Goal: Browse casually: Explore the website without a specific task or goal

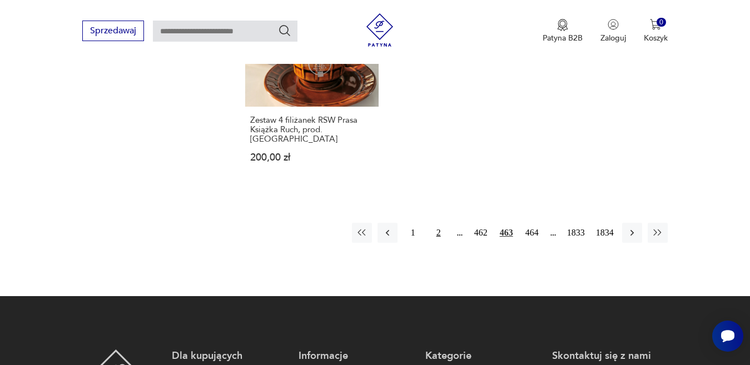
scroll to position [994, 0]
click at [631, 230] on icon "button" at bounding box center [631, 233] width 3 height 6
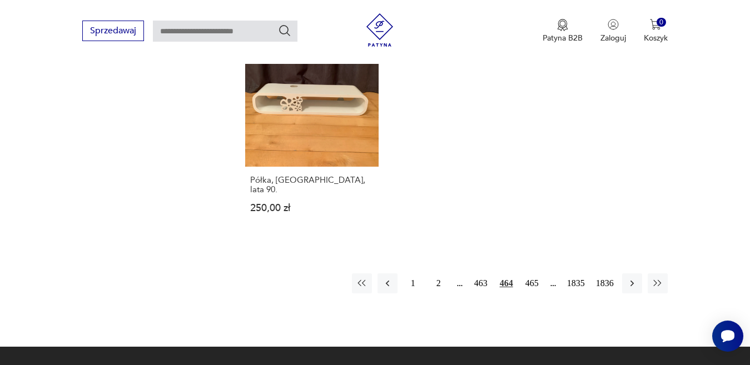
scroll to position [1645, 0]
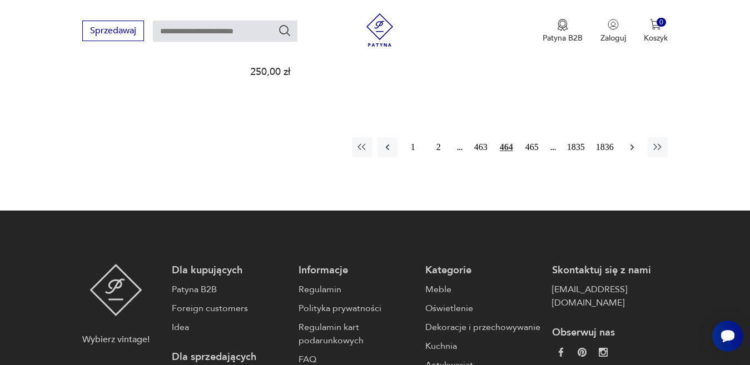
click at [631, 142] on icon "button" at bounding box center [632, 147] width 11 height 11
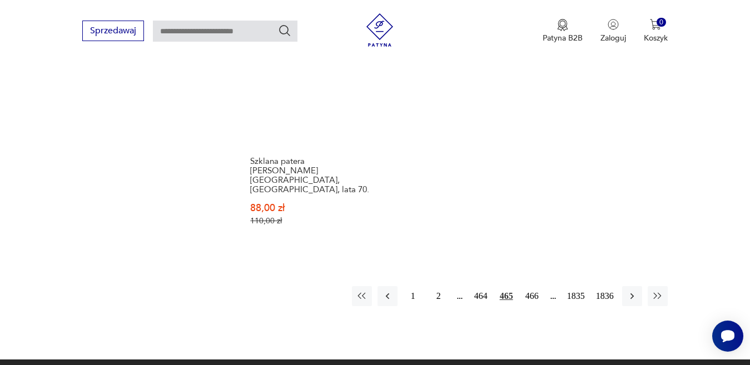
scroll to position [1534, 0]
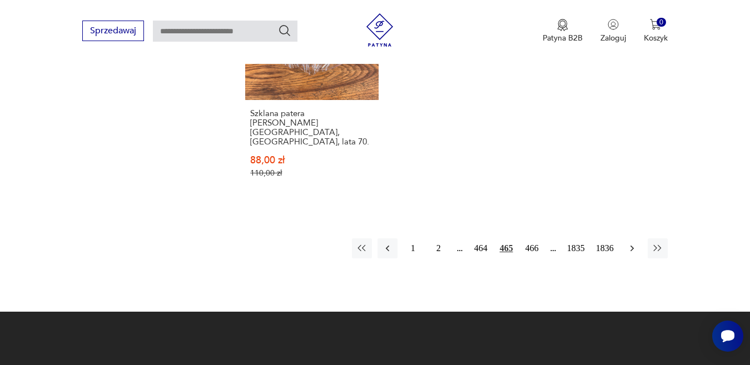
click at [633, 243] on icon "button" at bounding box center [632, 248] width 11 height 11
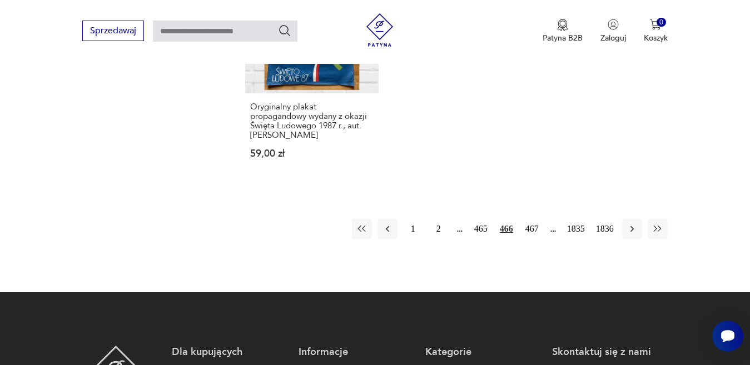
scroll to position [1590, 0]
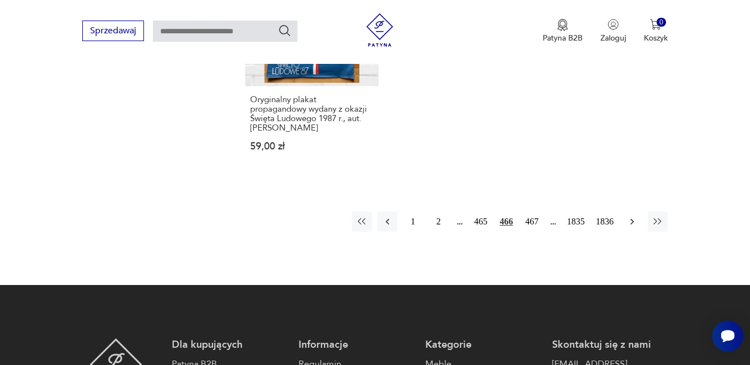
click at [632, 216] on icon "button" at bounding box center [632, 221] width 11 height 11
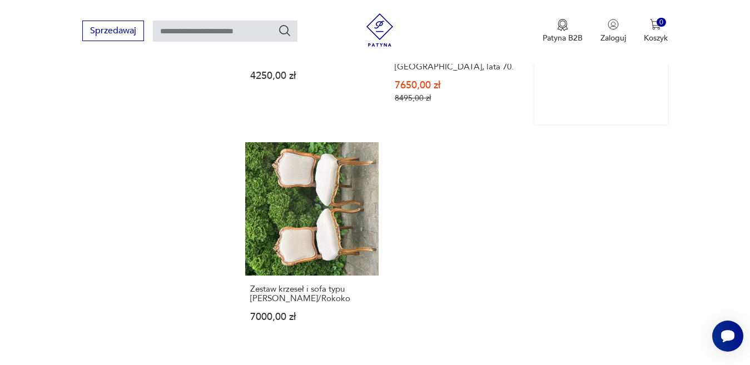
scroll to position [1534, 0]
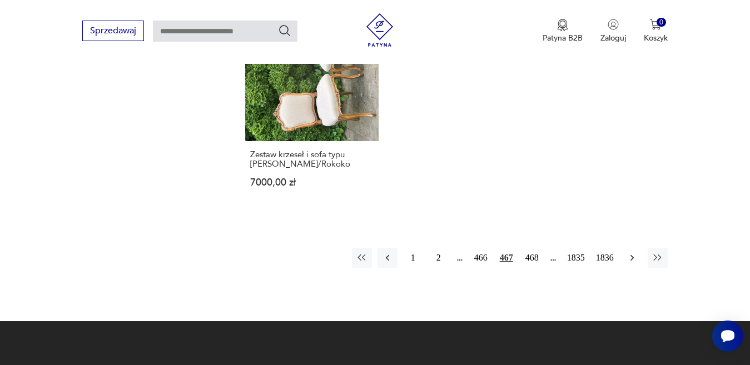
click at [632, 255] on icon "button" at bounding box center [631, 258] width 3 height 6
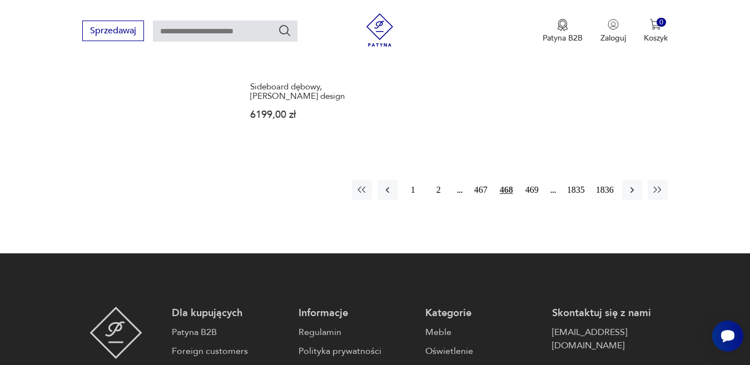
scroll to position [1645, 0]
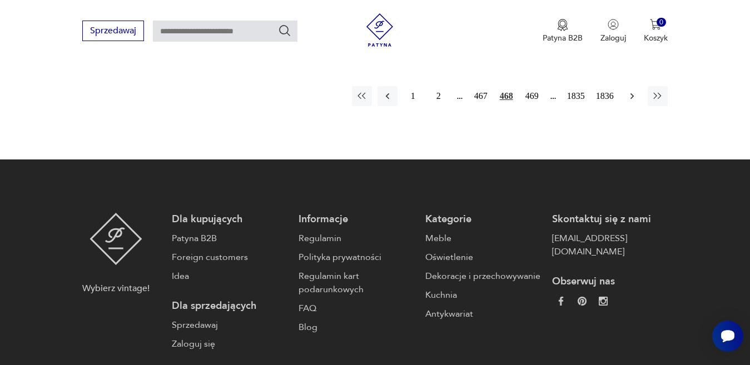
click at [631, 93] on icon "button" at bounding box center [632, 96] width 11 height 11
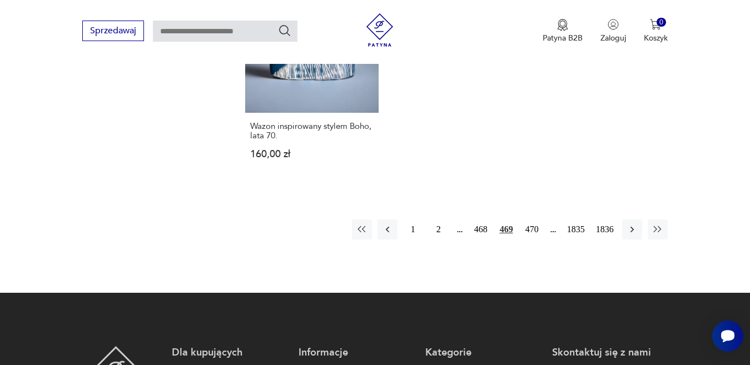
scroll to position [1534, 0]
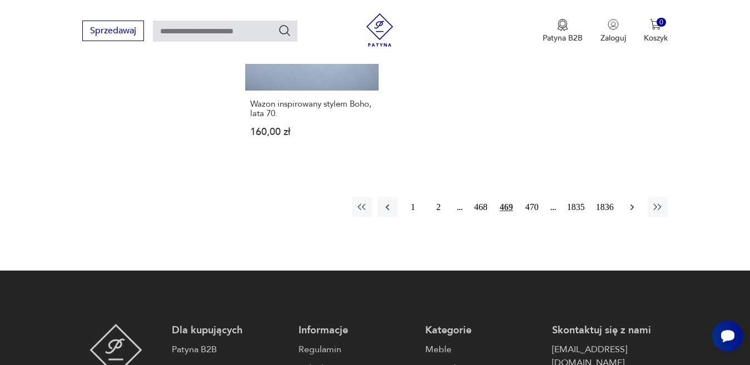
click at [632, 202] on icon "button" at bounding box center [632, 207] width 11 height 11
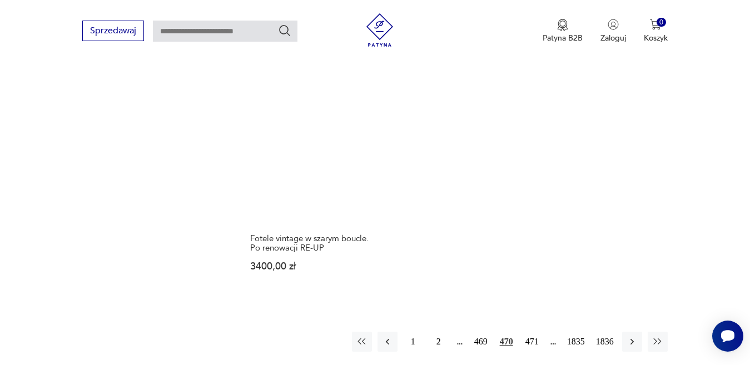
scroll to position [1479, 0]
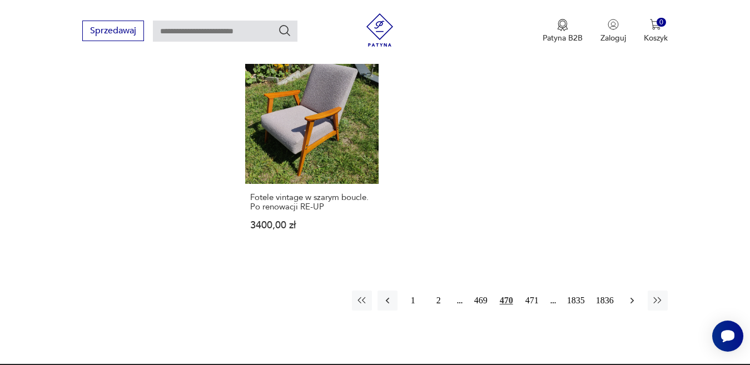
click at [632, 295] on icon "button" at bounding box center [632, 300] width 11 height 11
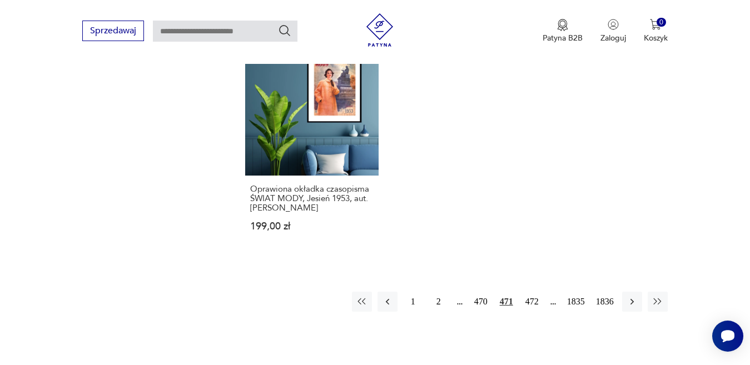
scroll to position [1479, 0]
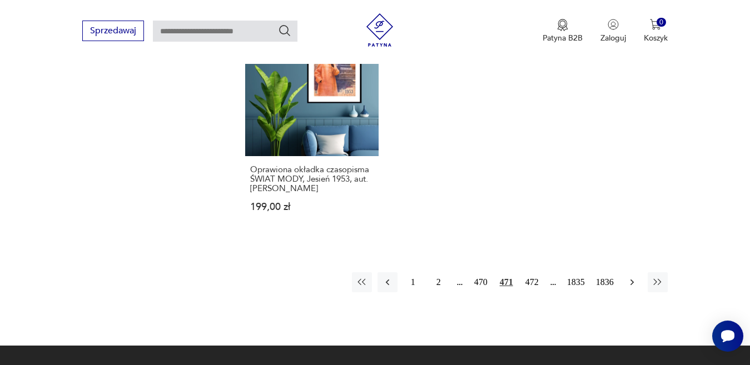
click at [633, 279] on icon "button" at bounding box center [631, 282] width 3 height 6
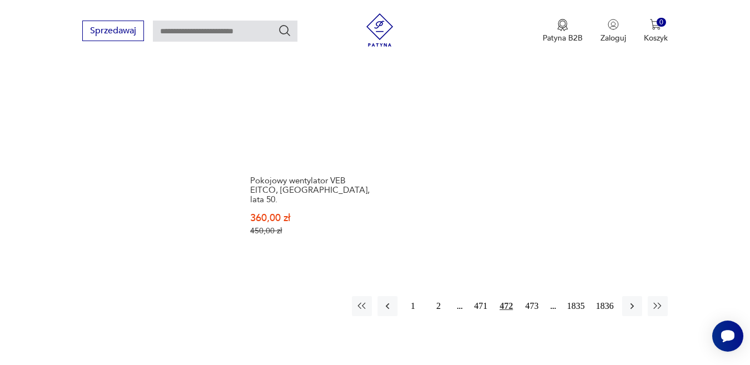
scroll to position [1534, 0]
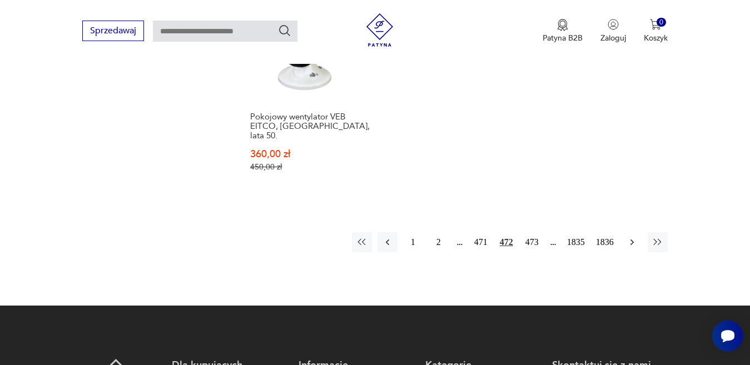
click at [633, 239] on icon "button" at bounding box center [631, 242] width 3 height 6
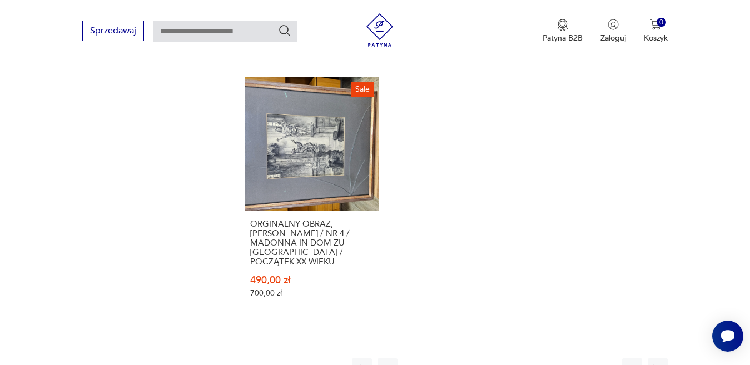
scroll to position [1534, 0]
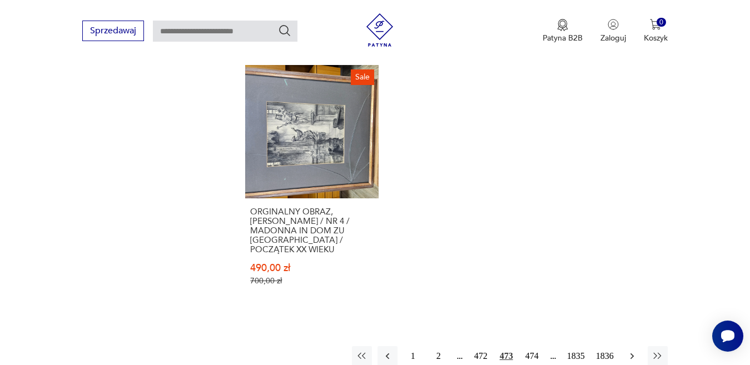
click at [632, 351] on icon "button" at bounding box center [632, 356] width 11 height 11
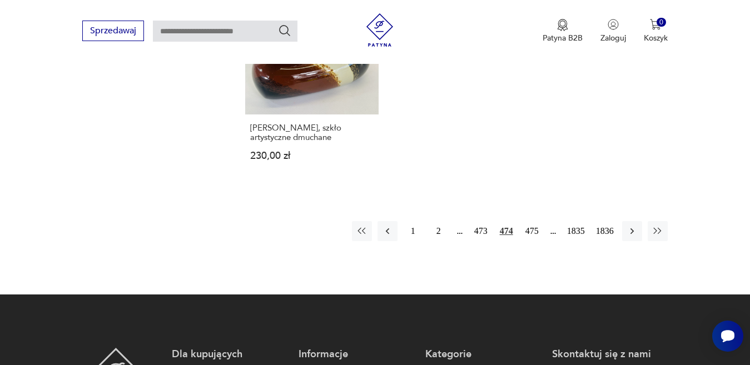
scroll to position [1645, 0]
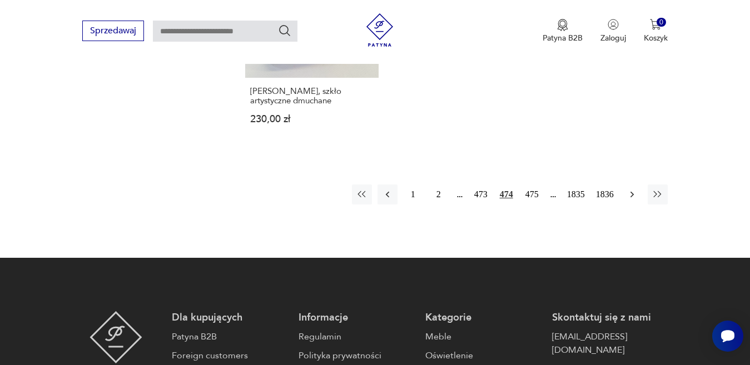
click at [632, 191] on icon "button" at bounding box center [631, 194] width 3 height 6
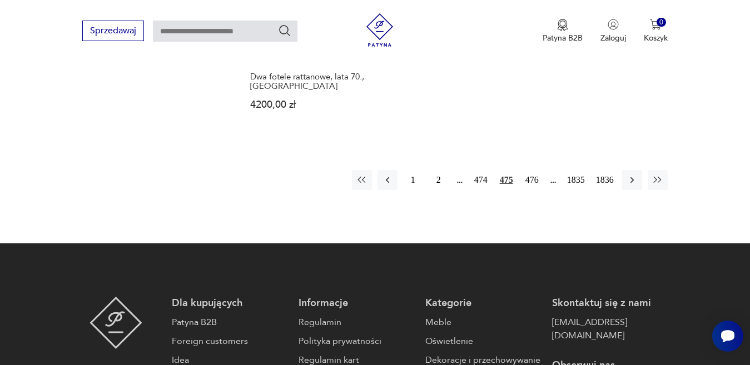
scroll to position [1590, 0]
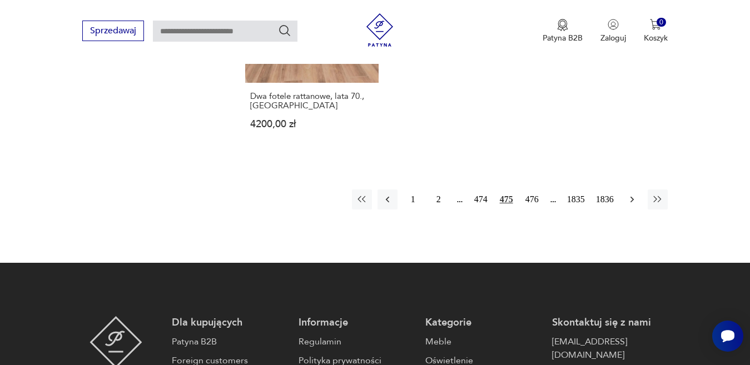
click at [629, 194] on icon "button" at bounding box center [632, 199] width 11 height 11
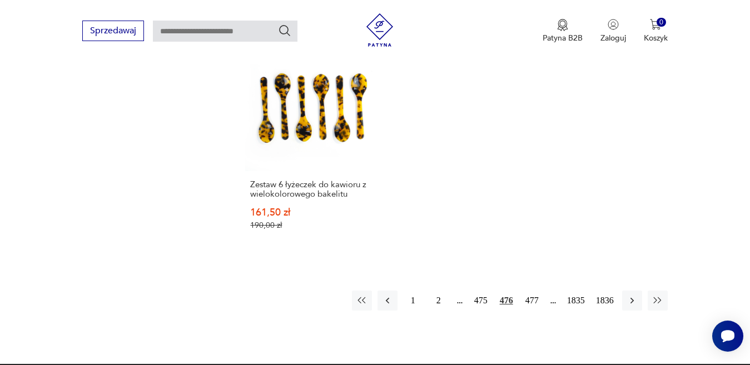
scroll to position [1534, 0]
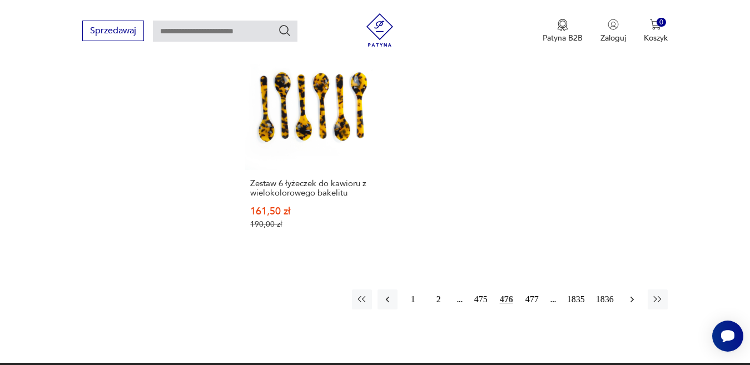
click at [630, 294] on icon "button" at bounding box center [632, 299] width 11 height 11
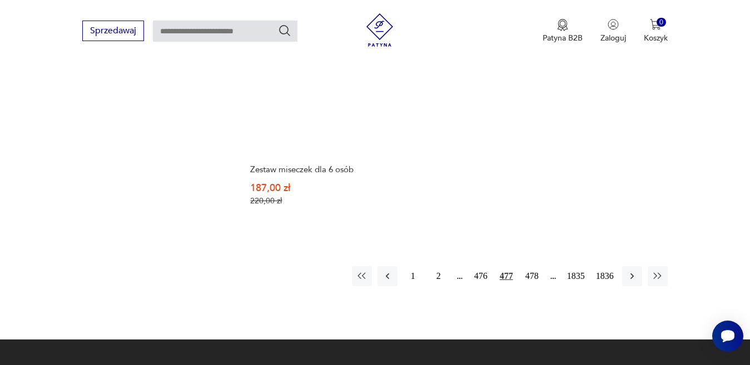
scroll to position [1534, 0]
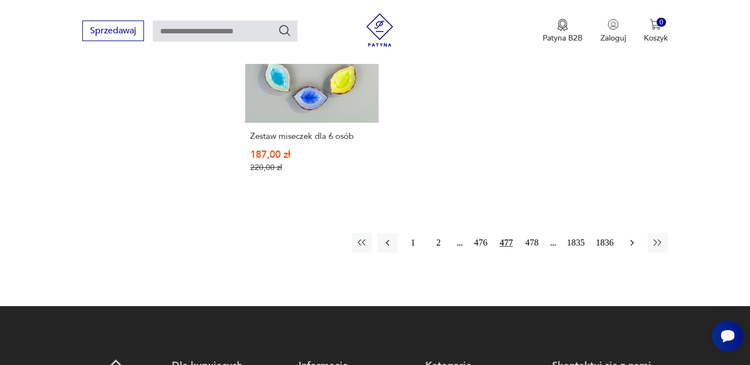
click at [633, 240] on icon "button" at bounding box center [631, 243] width 3 height 6
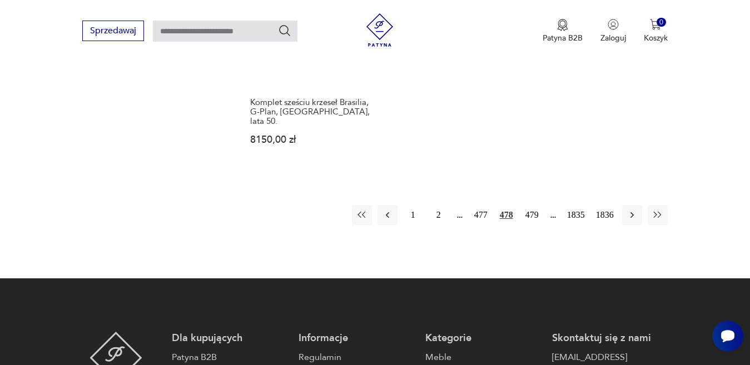
scroll to position [1534, 0]
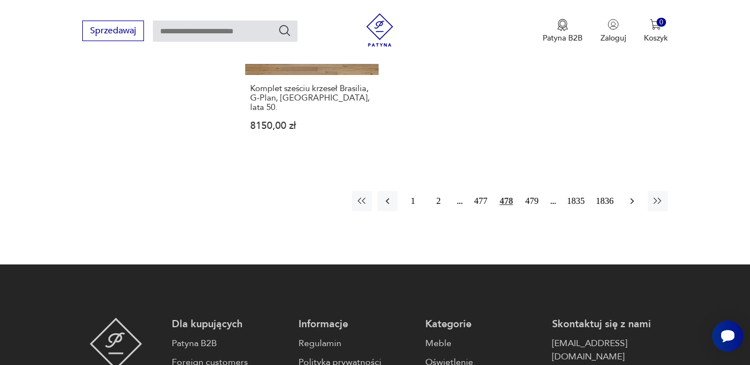
click at [629, 196] on icon "button" at bounding box center [632, 201] width 11 height 11
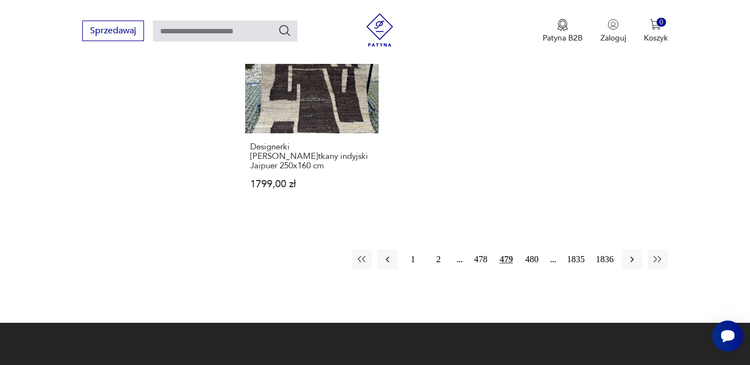
scroll to position [1534, 0]
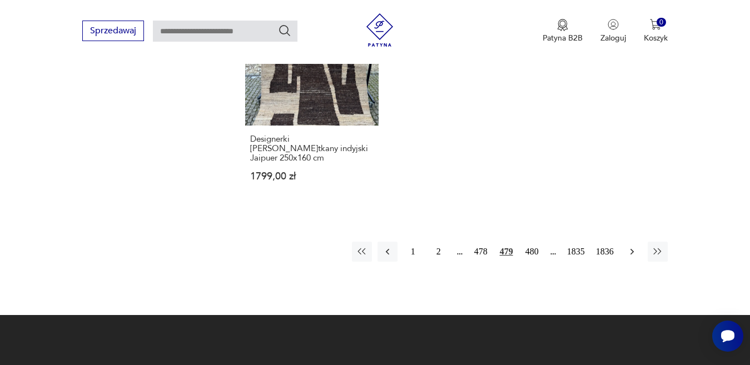
click at [631, 246] on icon "button" at bounding box center [632, 251] width 11 height 11
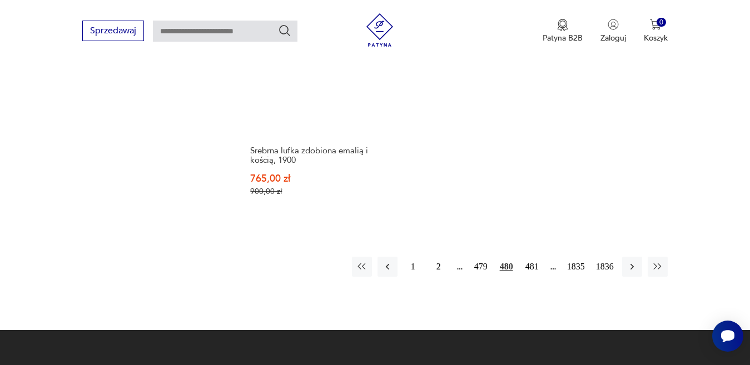
scroll to position [1590, 0]
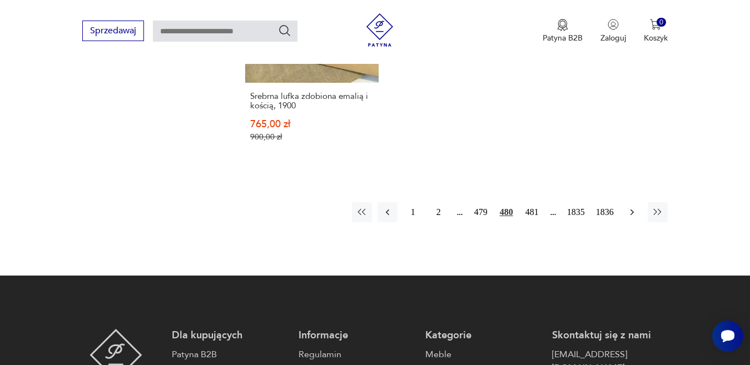
click at [631, 207] on icon "button" at bounding box center [632, 212] width 11 height 11
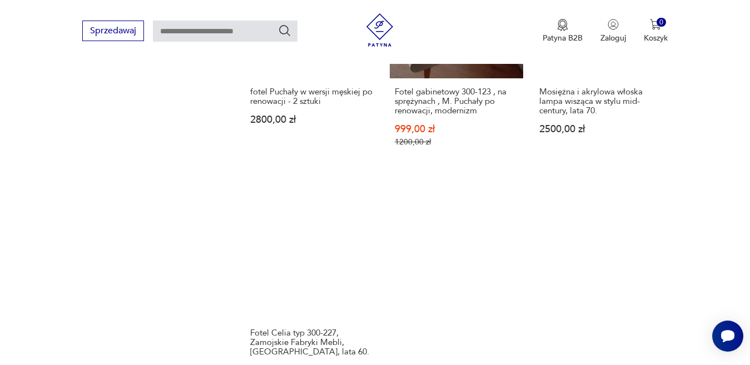
scroll to position [1423, 0]
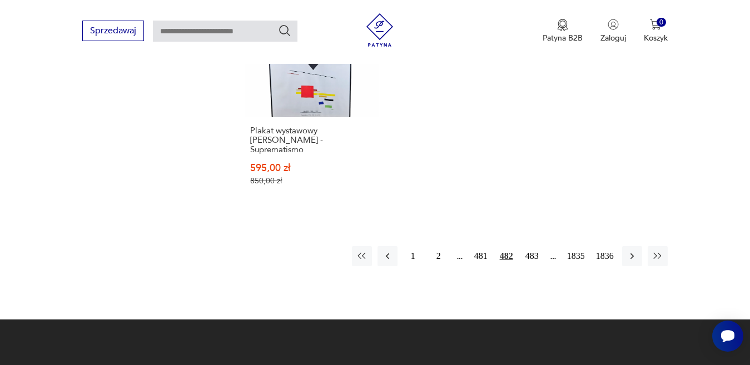
scroll to position [1590, 0]
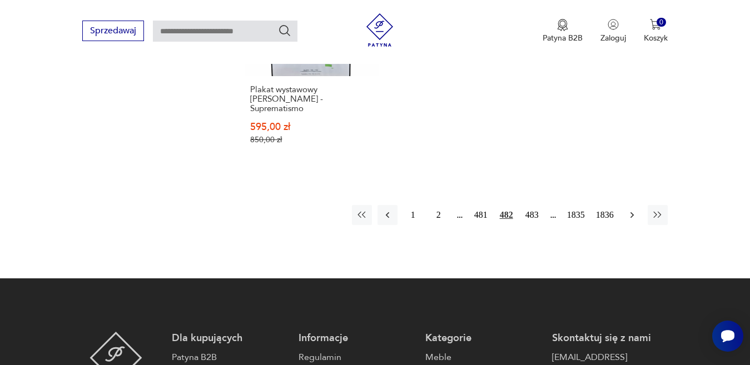
click at [631, 212] on icon "button" at bounding box center [631, 215] width 3 height 6
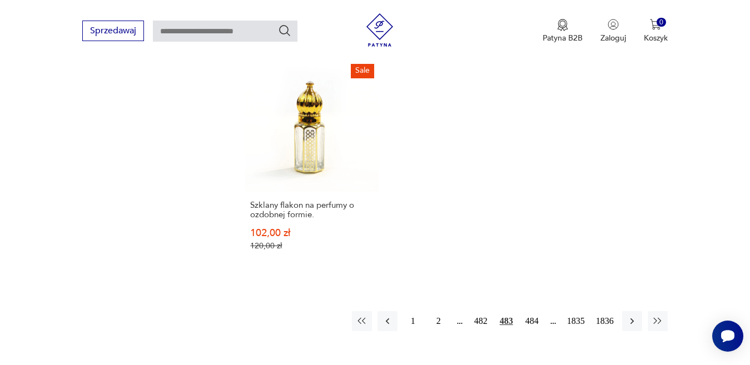
scroll to position [1479, 0]
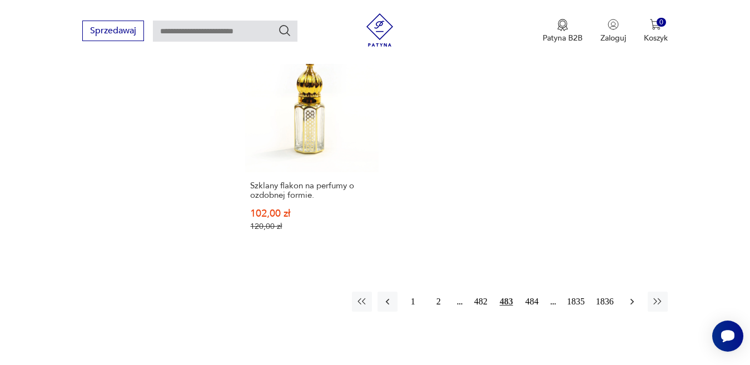
click at [631, 296] on icon "button" at bounding box center [632, 301] width 11 height 11
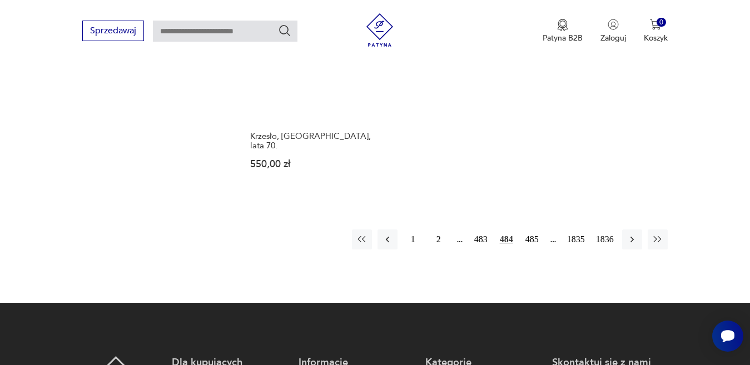
scroll to position [1534, 0]
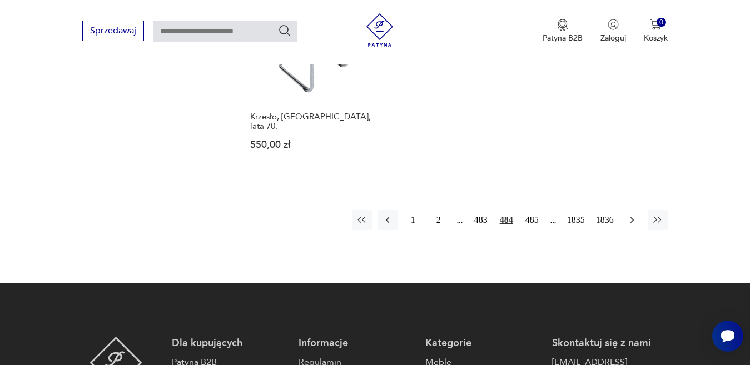
click at [631, 215] on icon "button" at bounding box center [632, 220] width 11 height 11
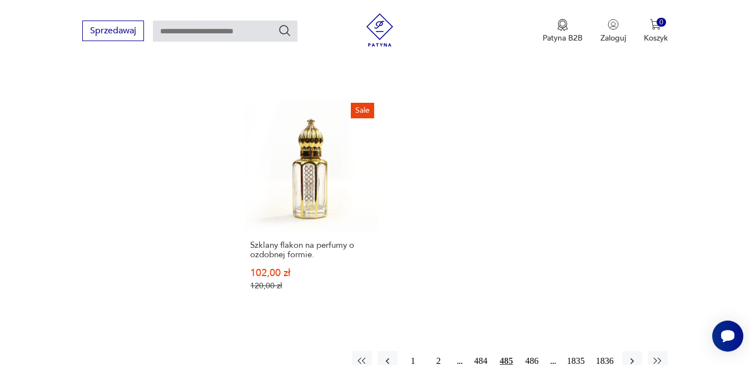
scroll to position [1534, 0]
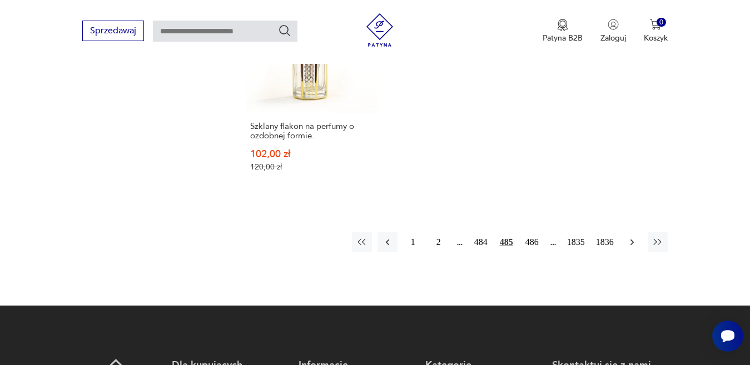
click at [632, 239] on icon "button" at bounding box center [631, 242] width 3 height 6
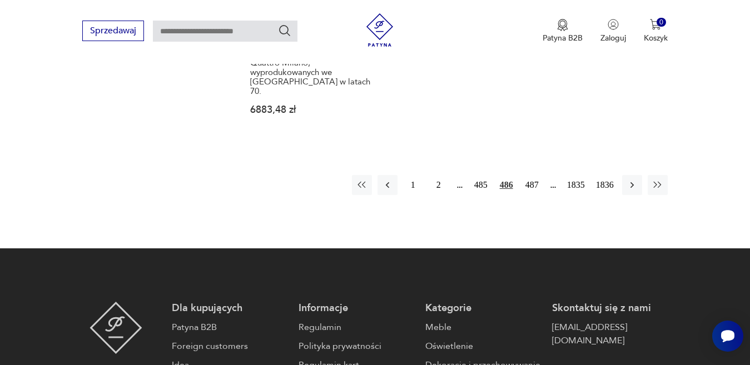
scroll to position [1590, 0]
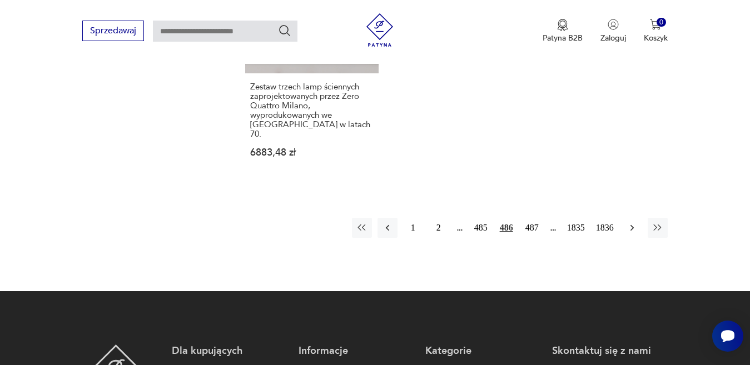
click at [631, 222] on icon "button" at bounding box center [632, 227] width 11 height 11
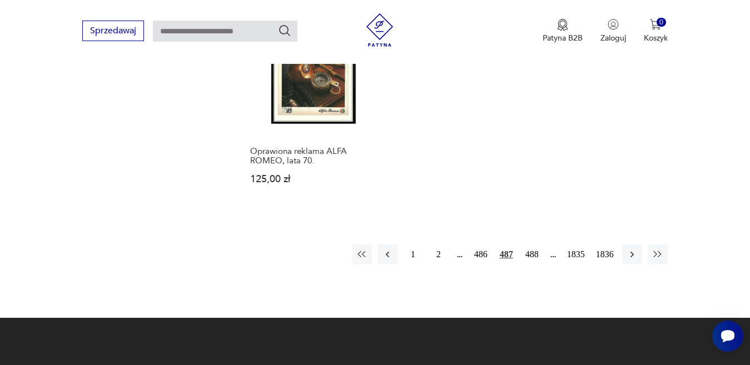
scroll to position [1534, 0]
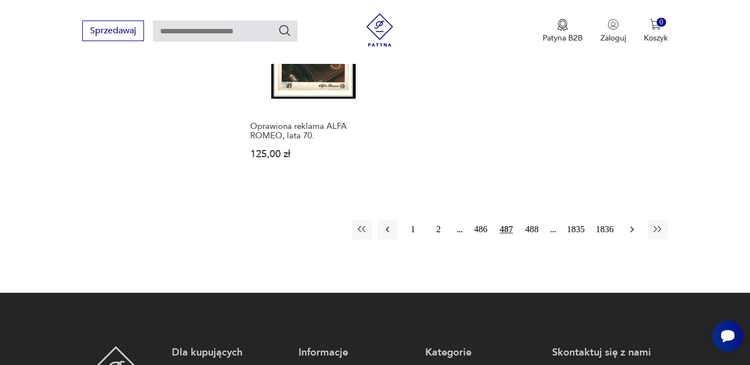
click at [633, 227] on icon "button" at bounding box center [632, 229] width 11 height 11
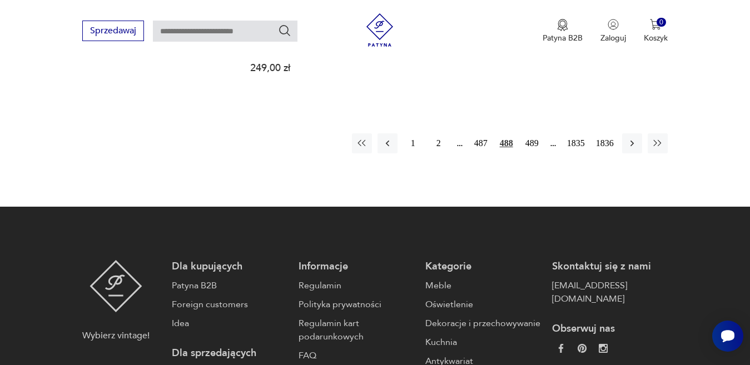
scroll to position [1701, 0]
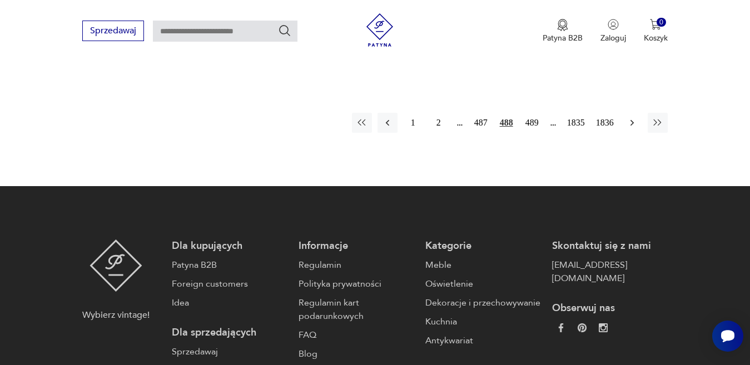
click at [631, 117] on icon "button" at bounding box center [632, 122] width 11 height 11
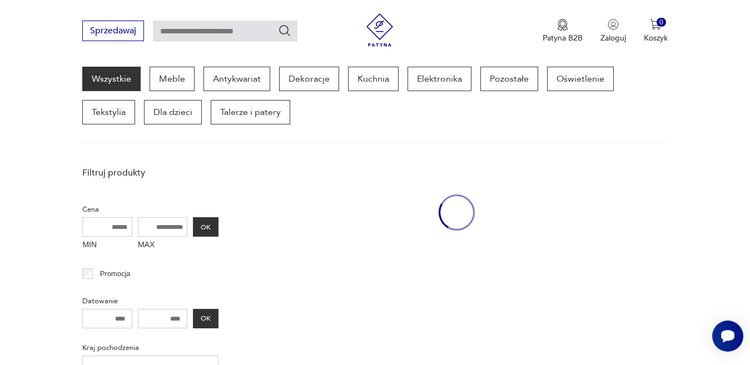
scroll to position [144, 0]
